Goal: Find specific page/section: Find specific page/section

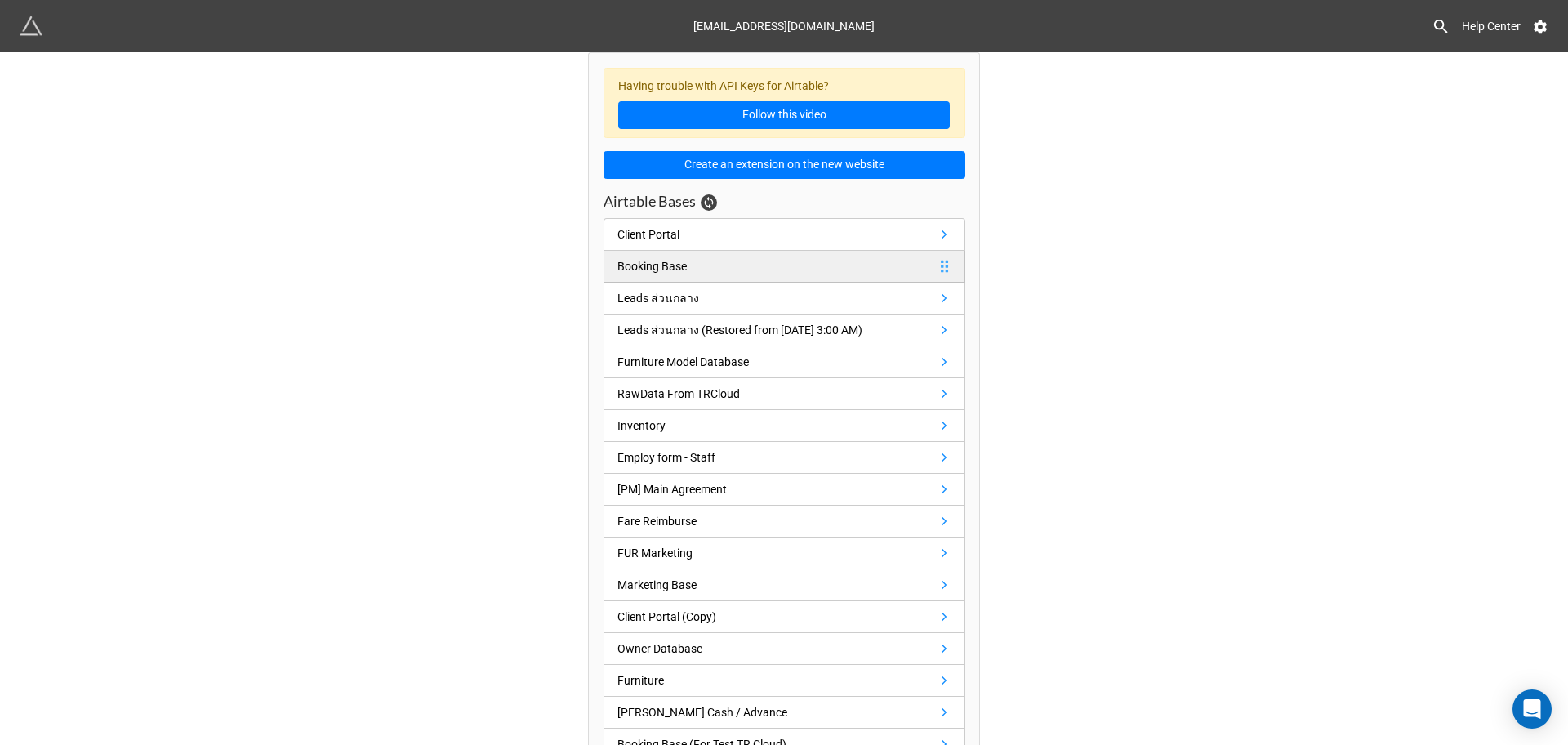
click at [651, 268] on div "Booking Base" at bounding box center [652, 266] width 70 height 18
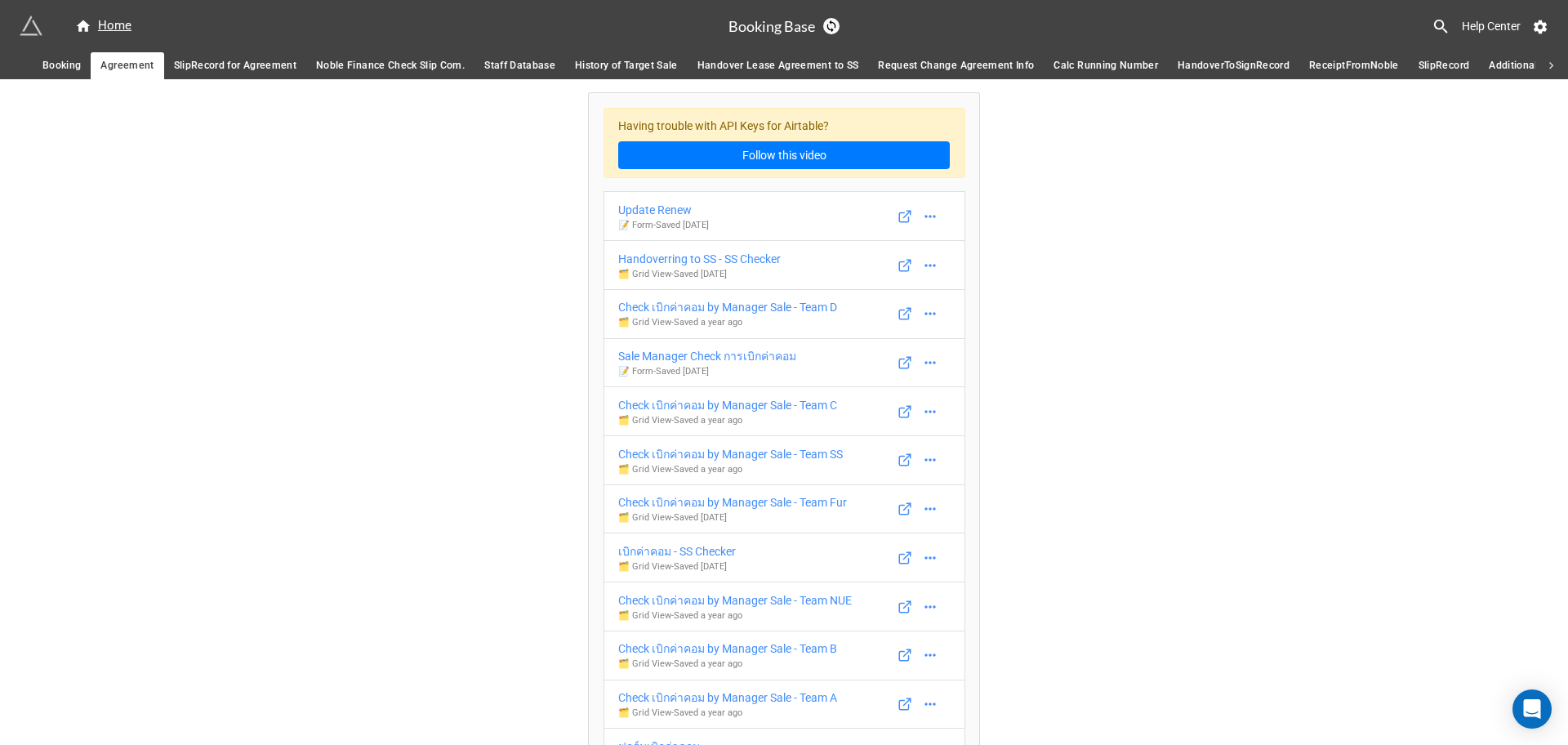
click at [235, 62] on span "SlipRecord for Agreement" at bounding box center [234, 65] width 122 height 17
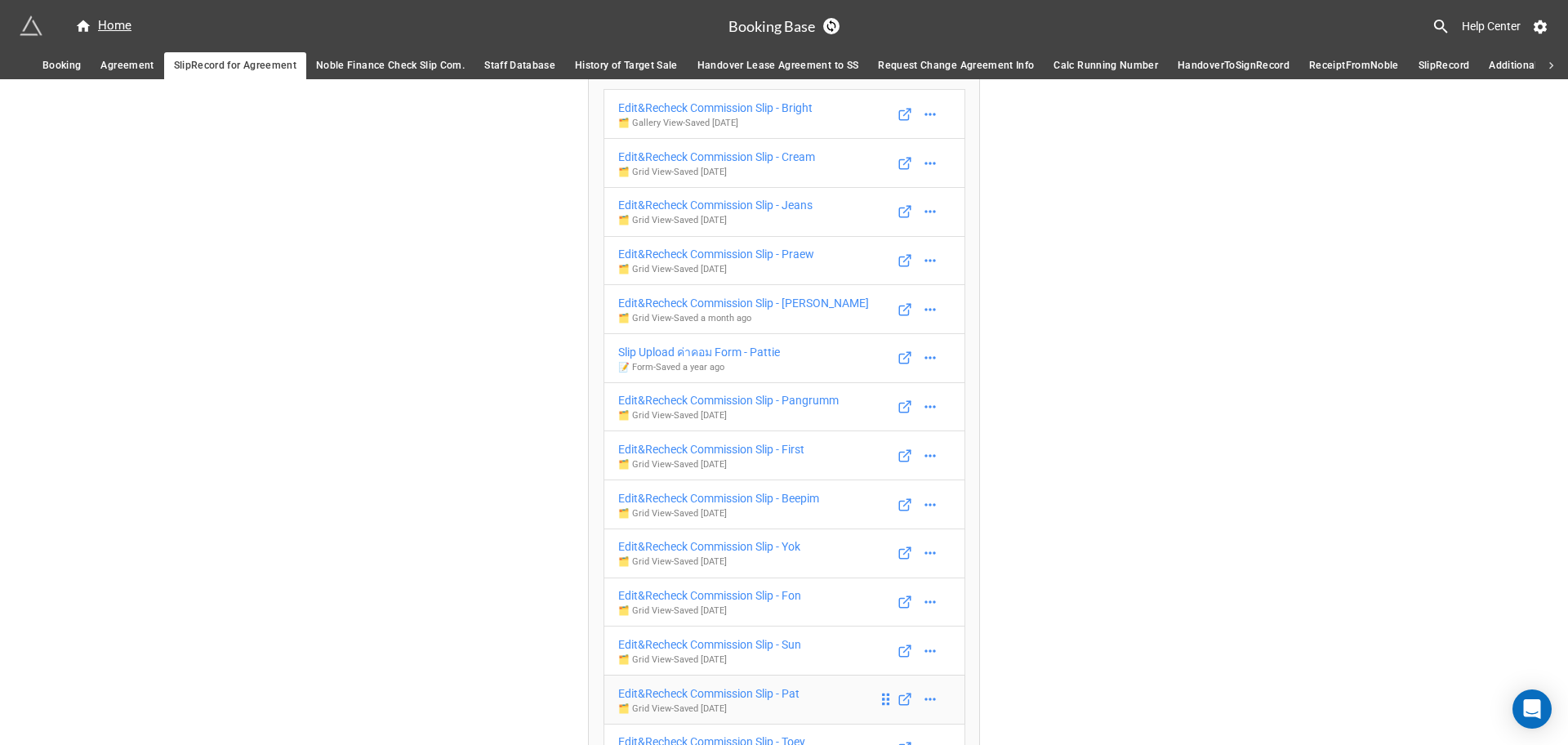
scroll to position [306, 0]
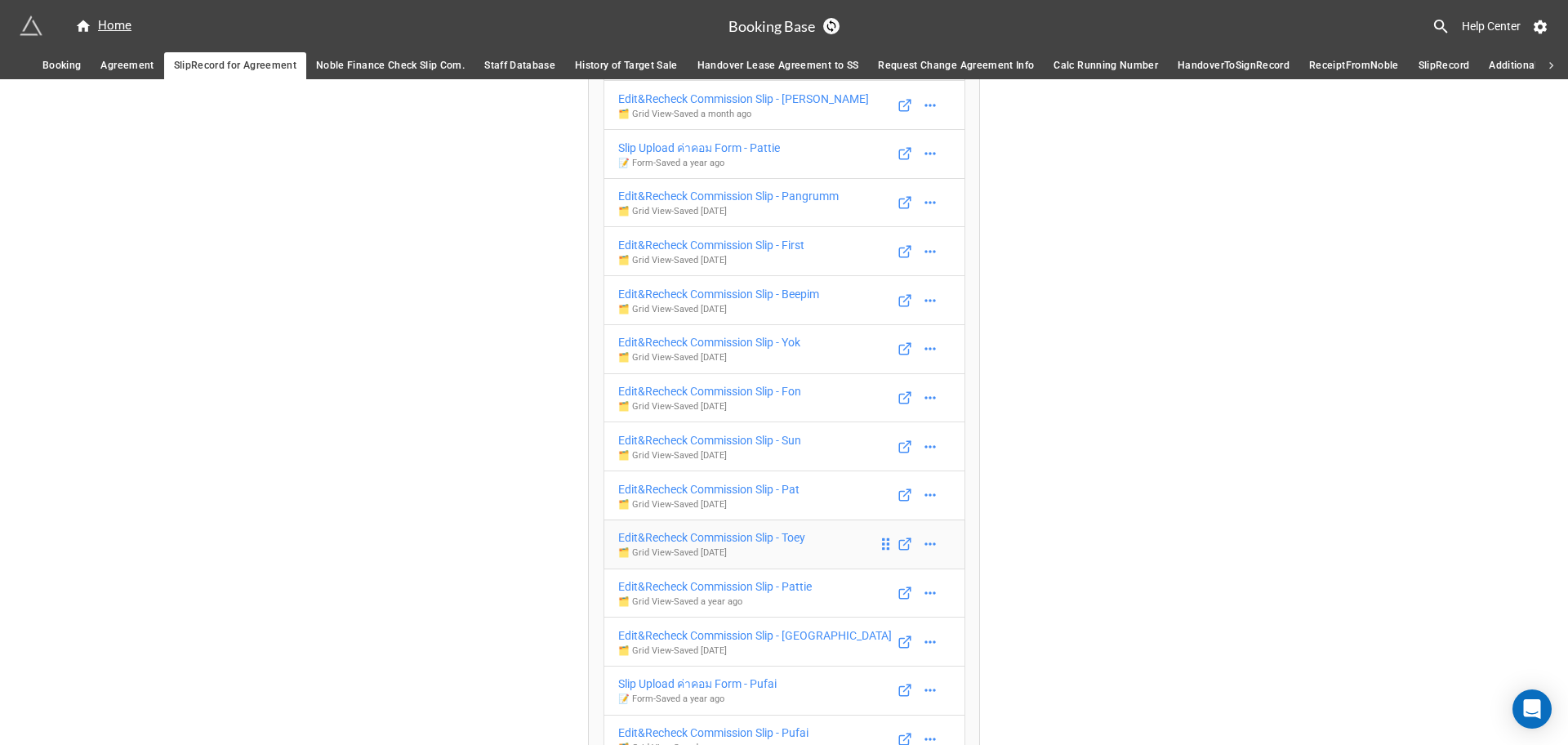
click at [825, 547] on link "Edit&Recheck Commission Slip - Toey 🗂️ Grid View - Saved [DATE]" at bounding box center [784, 544] width 362 height 50
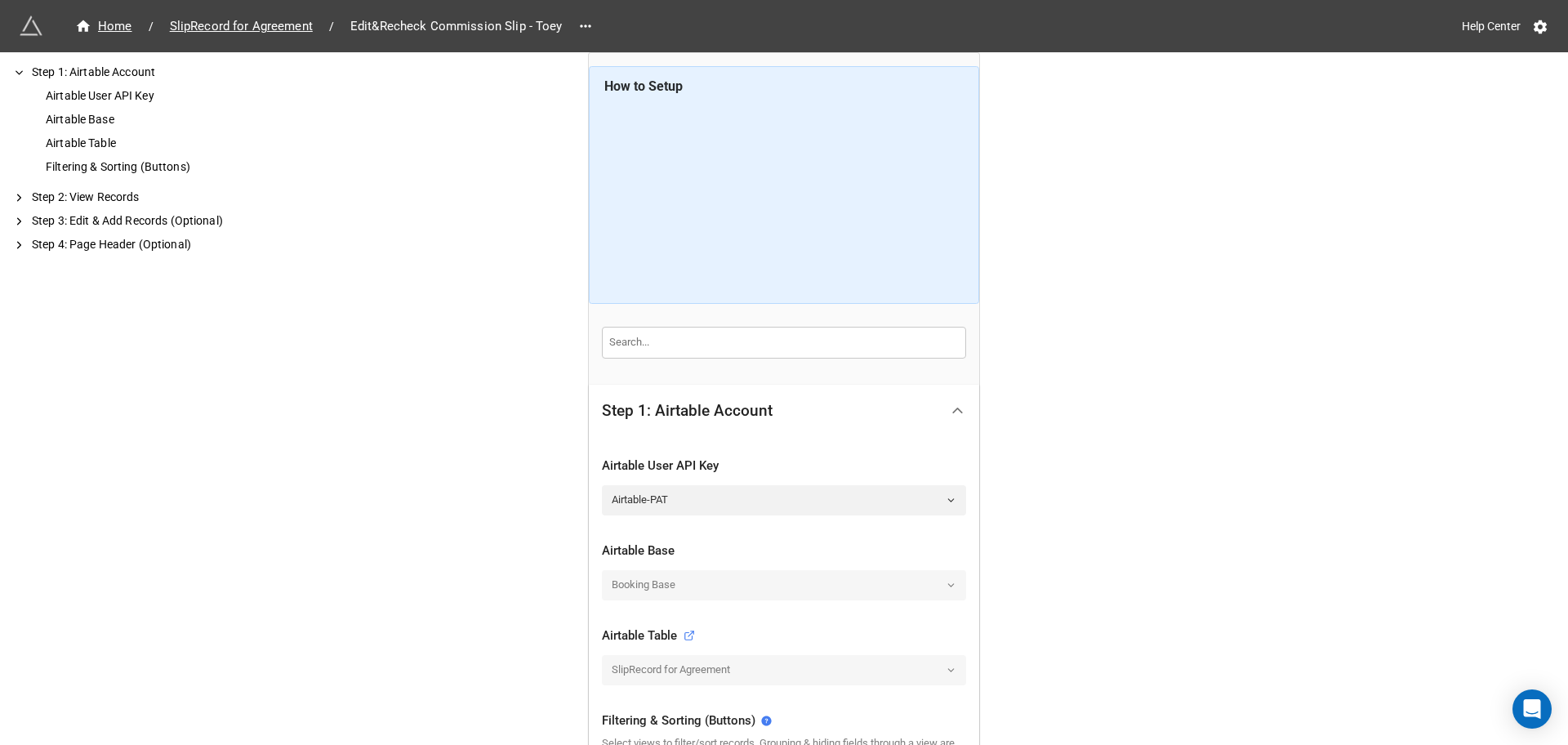
scroll to position [306, 0]
